Goal: Task Accomplishment & Management: Complete application form

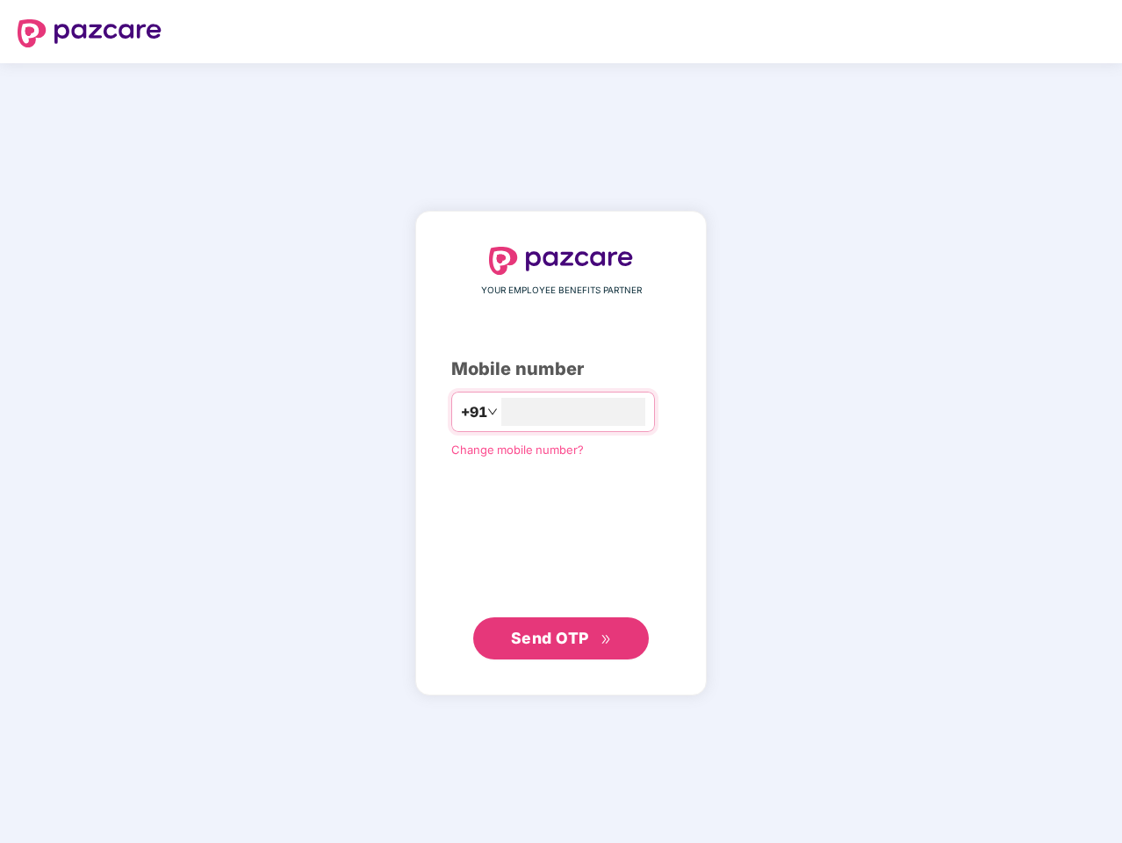
click at [561, 422] on input "number" at bounding box center [573, 412] width 144 height 28
click at [90, 33] on img at bounding box center [90, 33] width 144 height 28
click at [461, 412] on span "+91" at bounding box center [474, 412] width 26 height 22
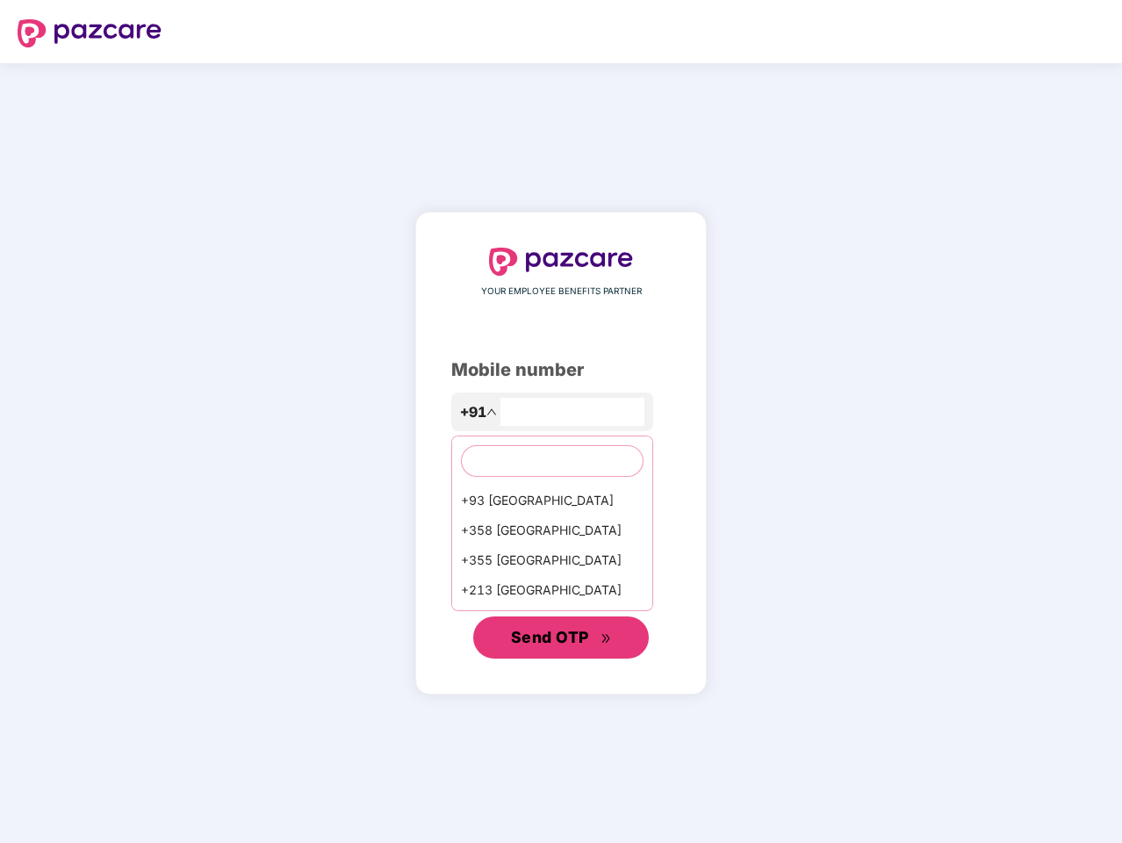
click at [561, 638] on span "Send OTP" at bounding box center [550, 637] width 78 height 18
